Goal: Information Seeking & Learning: Understand process/instructions

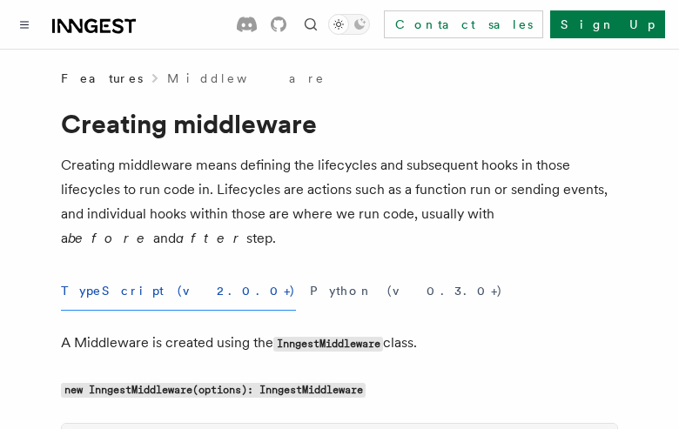
click at [116, 291] on button "TypeScript (v2.0.0+)" at bounding box center [178, 291] width 235 height 39
click at [310, 291] on button "Python (v0.3.0+)" at bounding box center [406, 291] width 193 height 39
